Goal: Find specific page/section: Find specific page/section

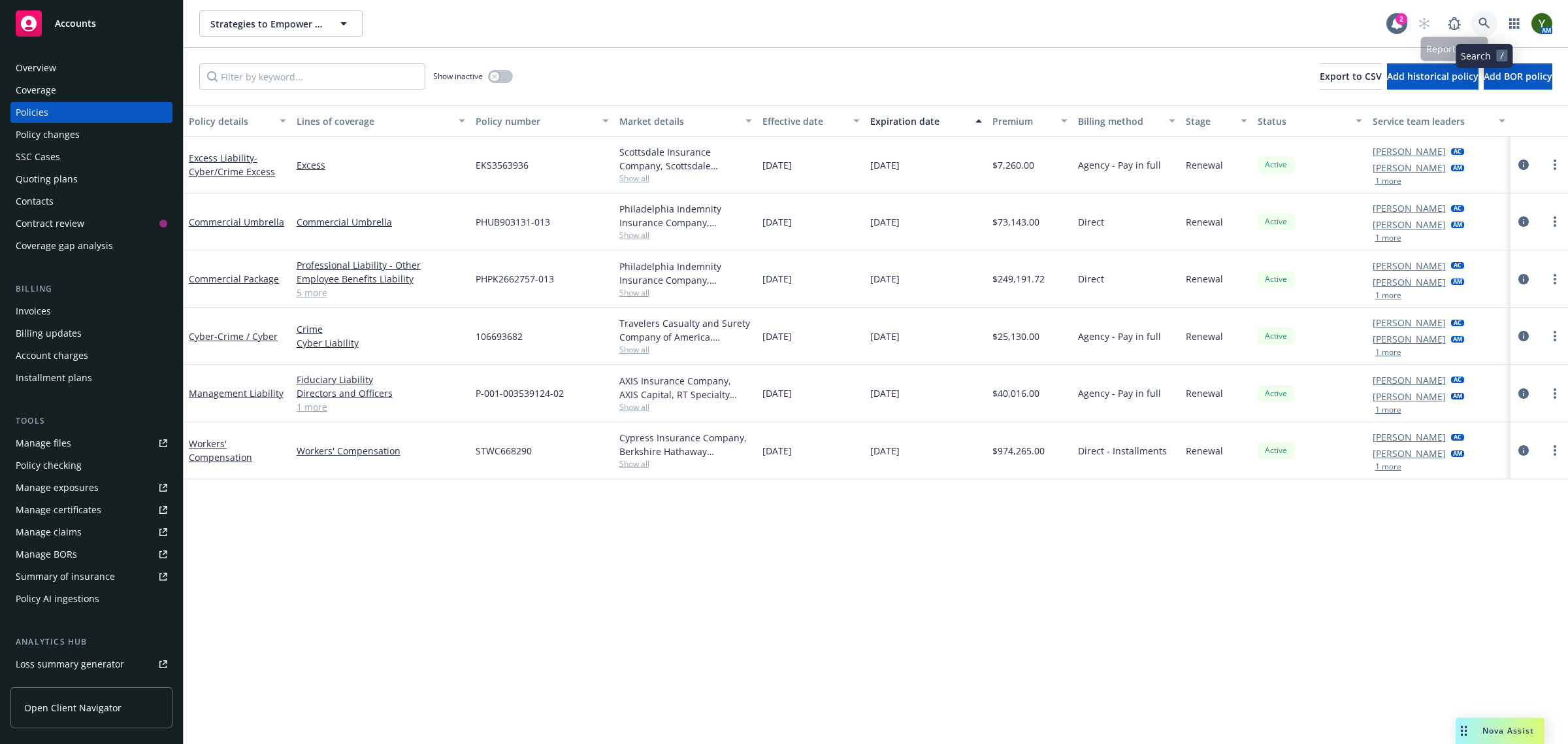
click at [1485, 20] on icon at bounding box center [1484, 22] width 11 height 11
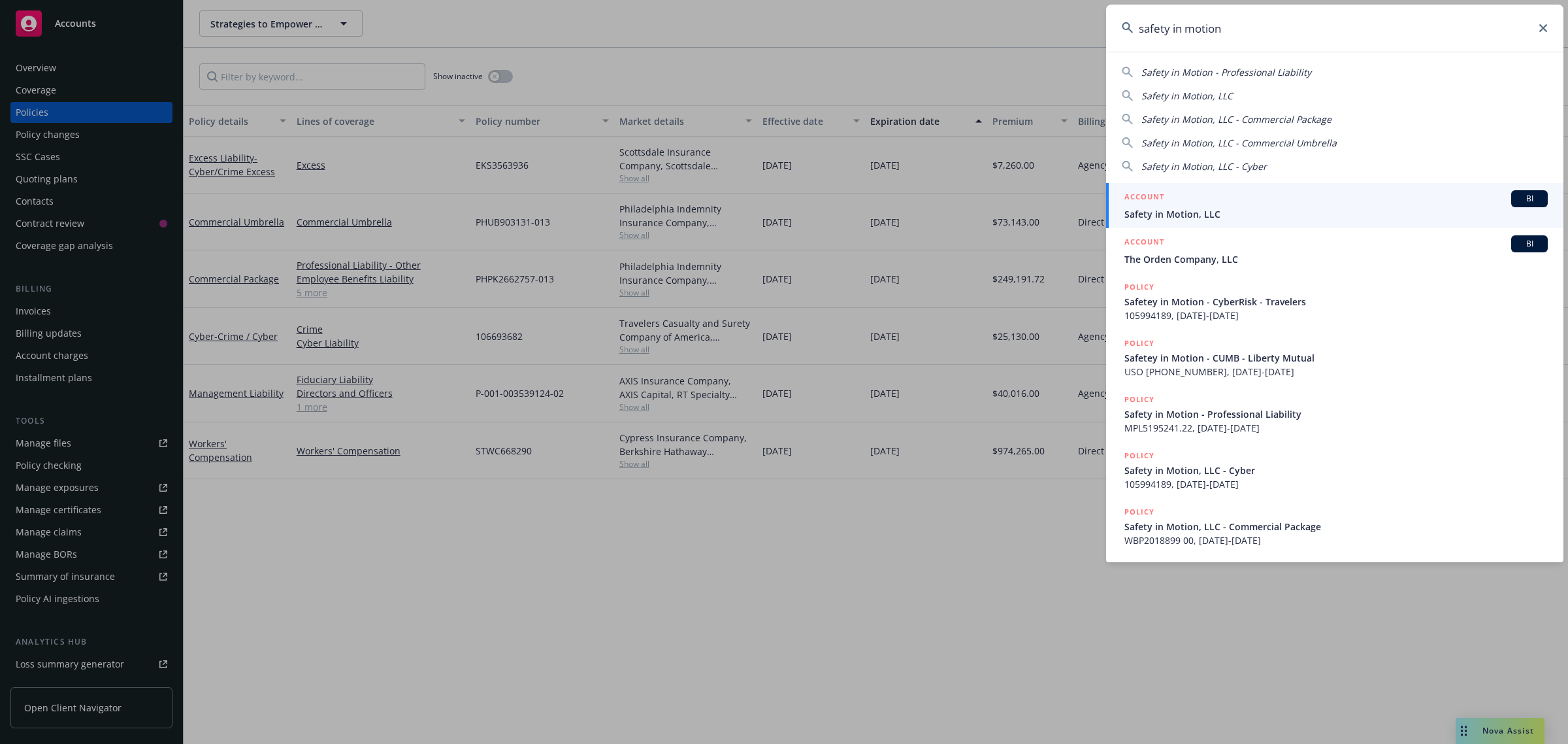
type input "safety in motion"
click at [1206, 203] on div "ACCOUNT BI" at bounding box center [1336, 199] width 423 height 17
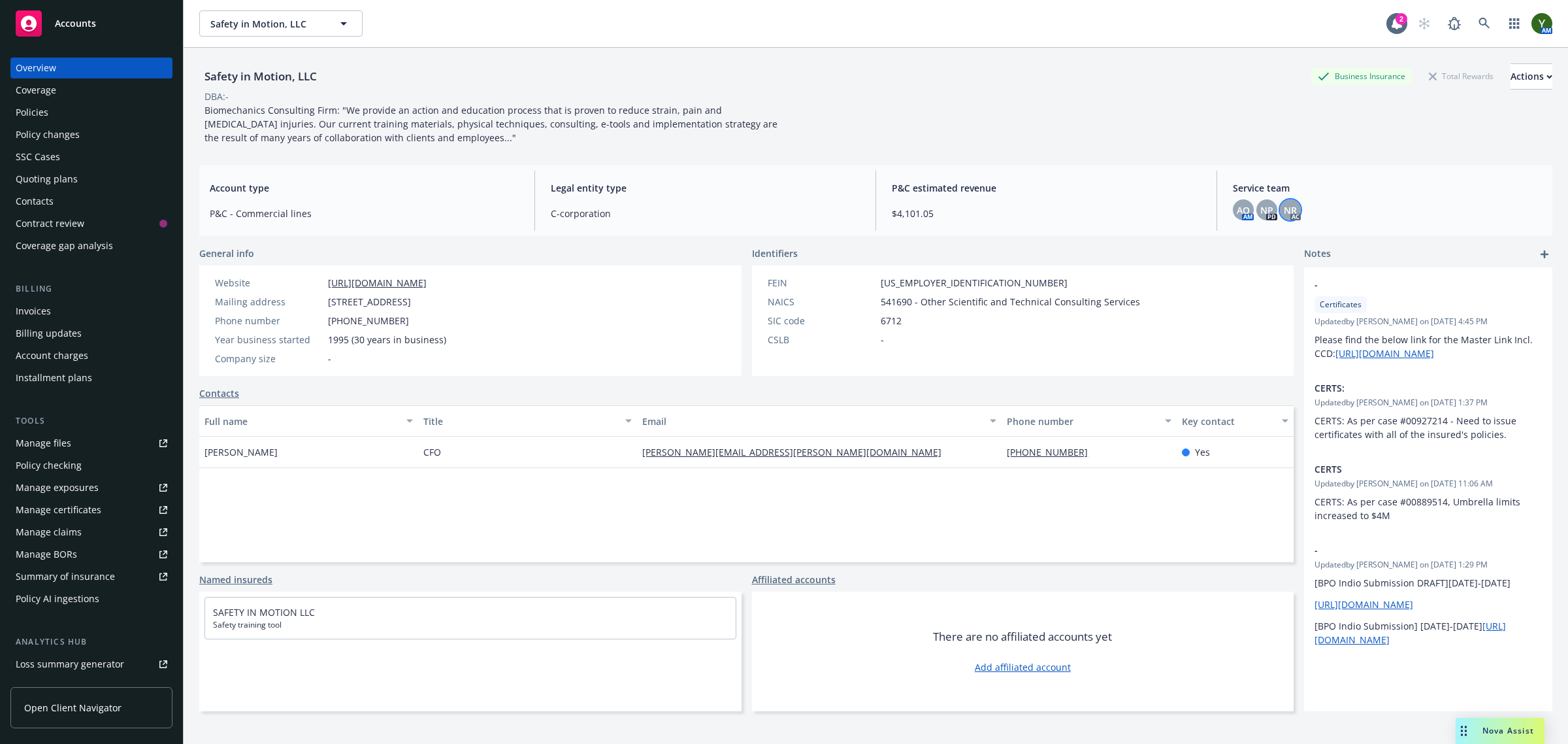
click at [1284, 205] on span "NR" at bounding box center [1290, 210] width 13 height 14
click at [1261, 208] on span "NP" at bounding box center [1267, 210] width 13 height 14
click at [1238, 210] on span "AO" at bounding box center [1243, 210] width 13 height 14
click at [1226, 237] on link "close" at bounding box center [1226, 245] width 16 height 16
